Goal: Navigation & Orientation: Understand site structure

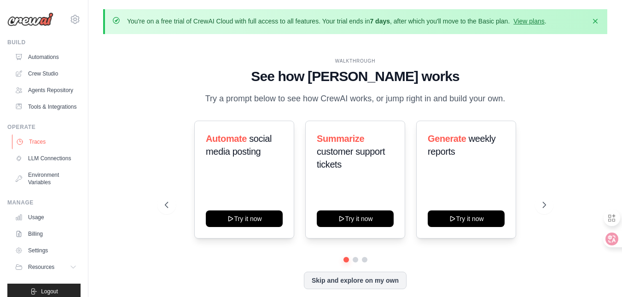
click at [48, 149] on link "Traces" at bounding box center [47, 141] width 70 height 15
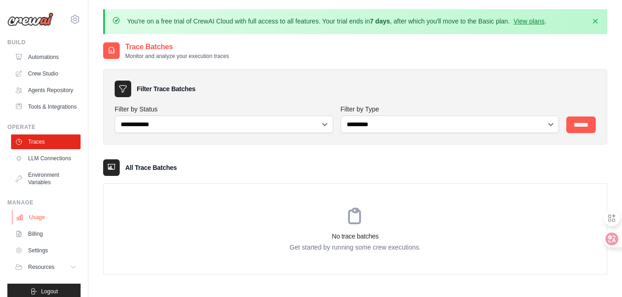
click at [39, 225] on link "Usage" at bounding box center [47, 217] width 70 height 15
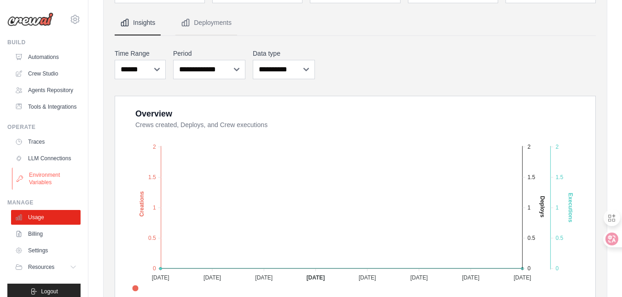
scroll to position [78, 0]
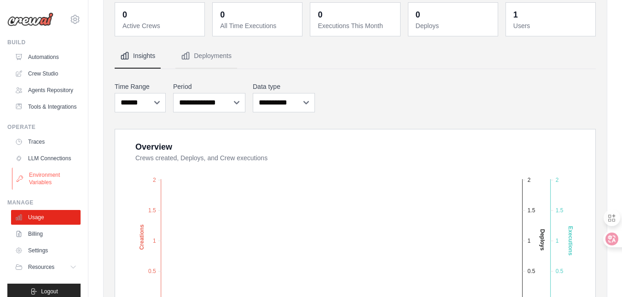
click at [49, 190] on link "Environment Variables" at bounding box center [47, 179] width 70 height 22
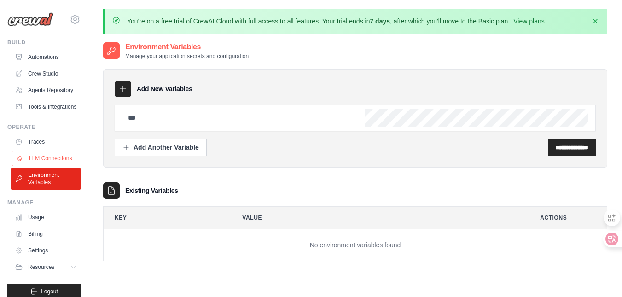
click at [41, 166] on link "LLM Connections" at bounding box center [47, 158] width 70 height 15
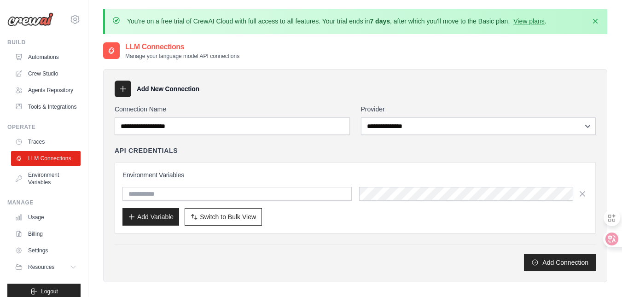
click at [40, 23] on img at bounding box center [30, 19] width 46 height 14
click at [531, 22] on link "View plans" at bounding box center [528, 20] width 31 height 7
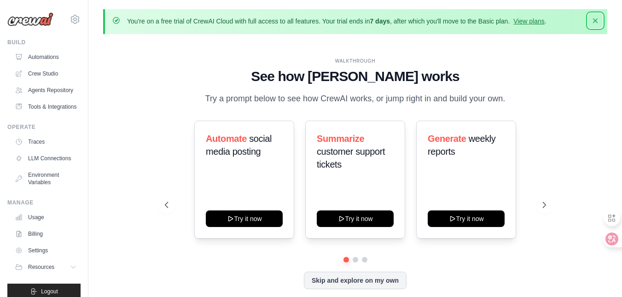
click at [597, 20] on icon "button" at bounding box center [595, 20] width 9 height 9
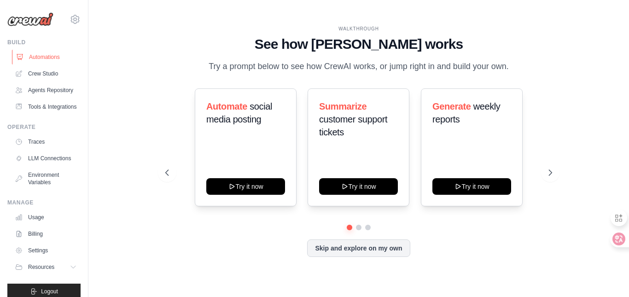
click at [43, 58] on link "Automations" at bounding box center [47, 57] width 70 height 15
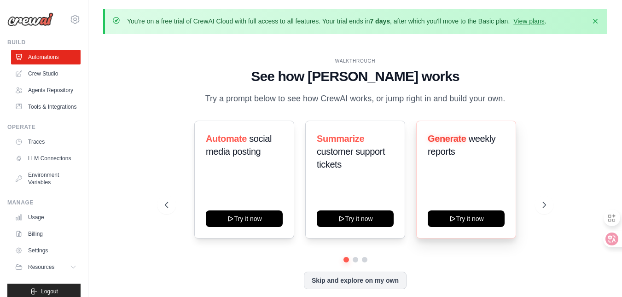
scroll to position [32, 0]
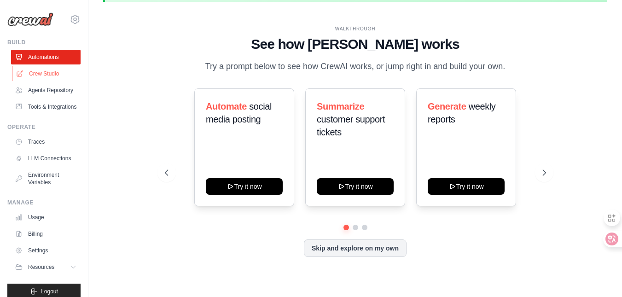
click at [53, 74] on link "Crew Studio" at bounding box center [47, 73] width 70 height 15
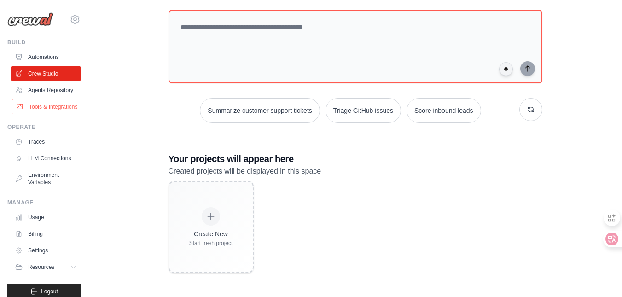
click at [39, 114] on link "Tools & Integrations" at bounding box center [47, 106] width 70 height 15
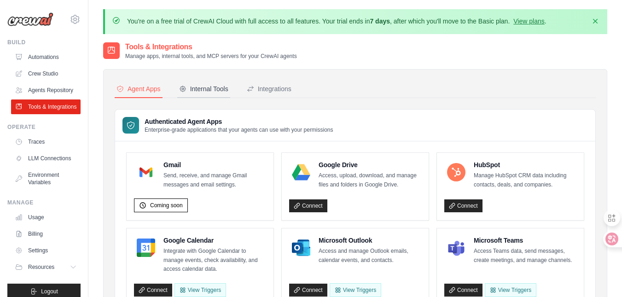
click at [210, 89] on div "Internal Tools" at bounding box center [203, 88] width 49 height 9
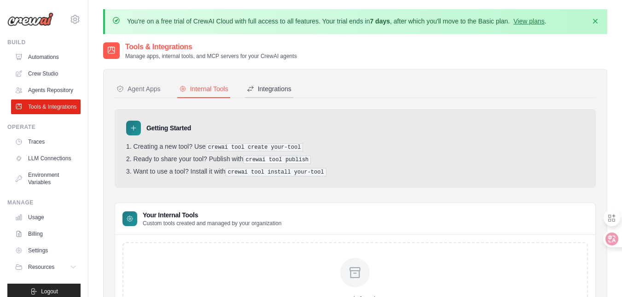
click at [277, 89] on div "Integrations" at bounding box center [269, 88] width 45 height 9
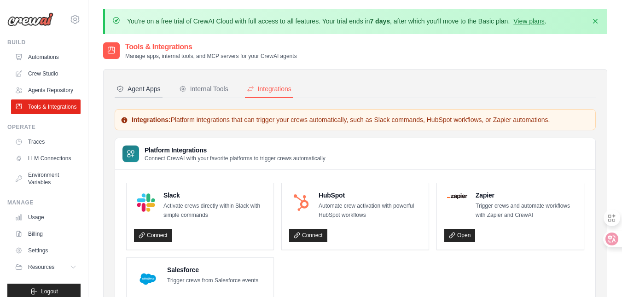
click at [144, 88] on div "Agent Apps" at bounding box center [138, 88] width 44 height 9
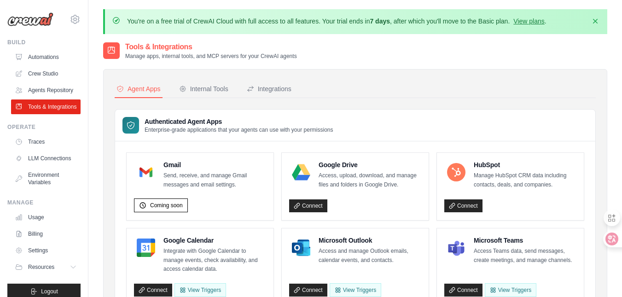
scroll to position [32, 0]
